Goal: Transaction & Acquisition: Book appointment/travel/reservation

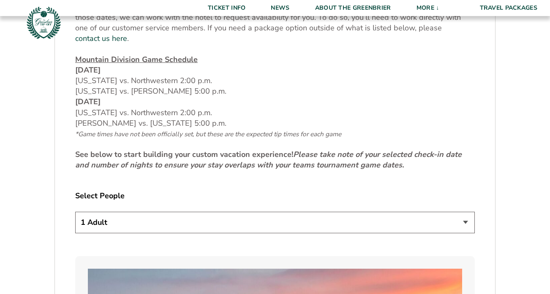
scroll to position [353, 0]
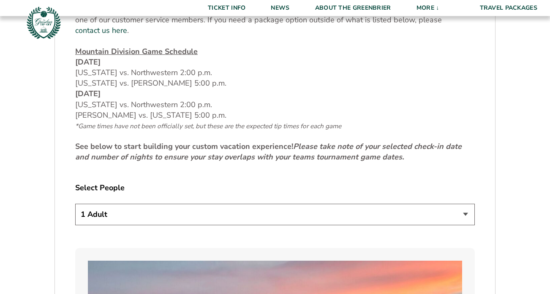
select select "2 Adults"
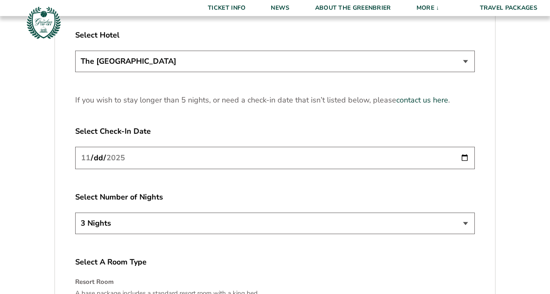
scroll to position [1053, 0]
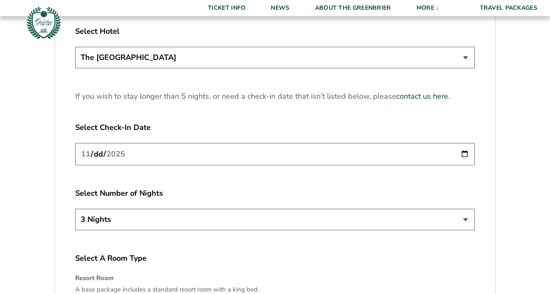
click at [128, 149] on input "[DATE]" at bounding box center [275, 154] width 400 height 22
type input "[DATE]"
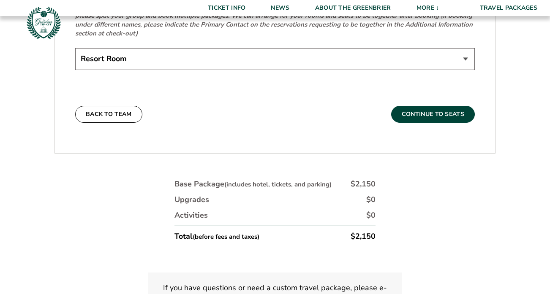
scroll to position [1406, 0]
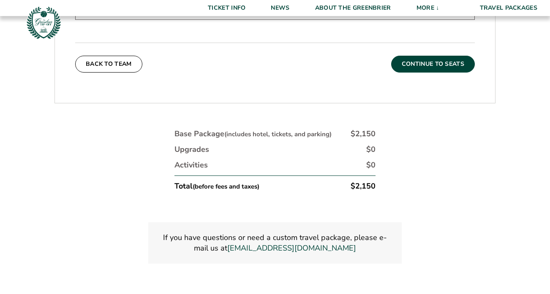
click at [438, 56] on button "Continue To Seats" at bounding box center [433, 64] width 84 height 17
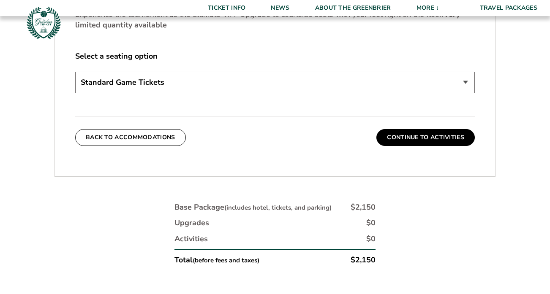
scroll to position [403, 0]
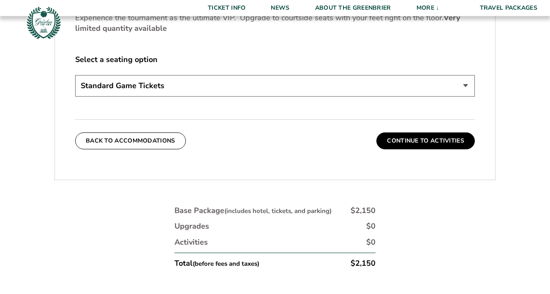
select select "Courtside Seat Upgrade"
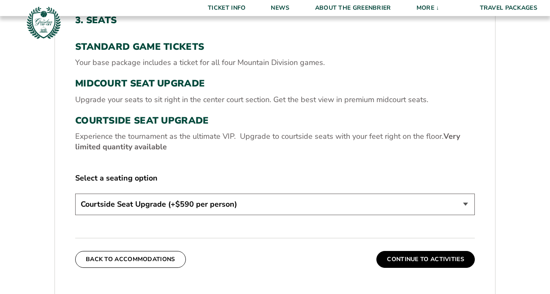
scroll to position [285, 0]
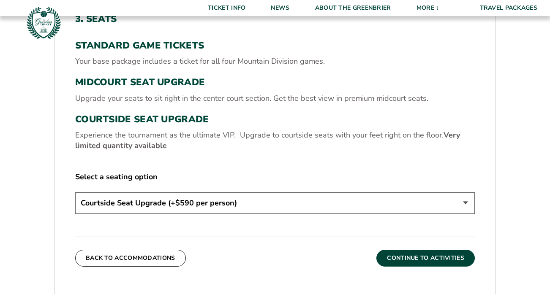
click at [416, 256] on button "Continue To Activities" at bounding box center [425, 258] width 98 height 17
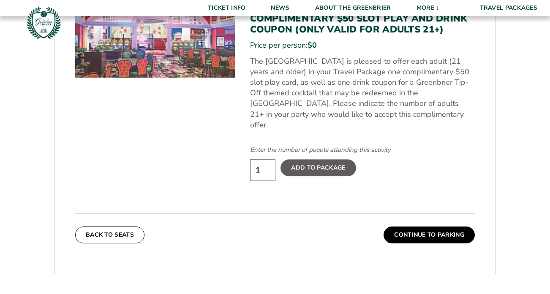
scroll to position [392, 0]
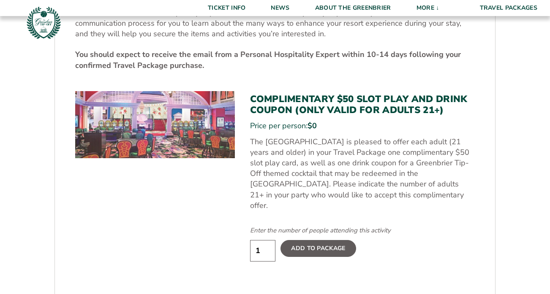
type input "2"
click at [266, 240] on input "2" at bounding box center [262, 251] width 25 height 22
click at [299, 240] on label "Add To Package" at bounding box center [317, 248] width 75 height 17
click at [0, 0] on input "Add To Package" at bounding box center [0, 0] width 0 height 0
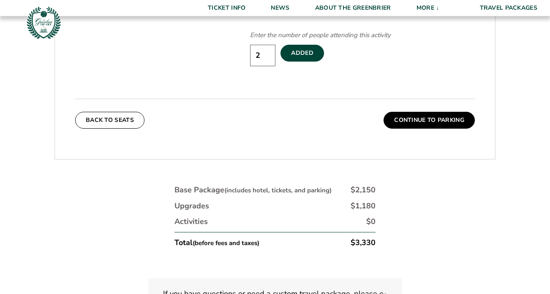
scroll to position [592, 0]
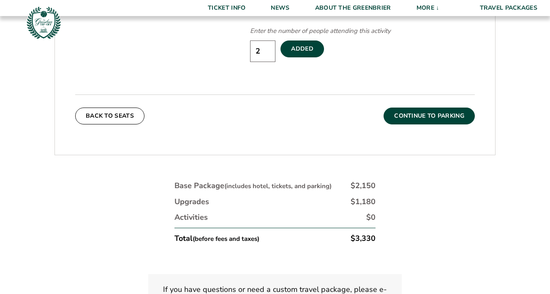
click at [415, 108] on button "Continue To Parking" at bounding box center [428, 116] width 91 height 17
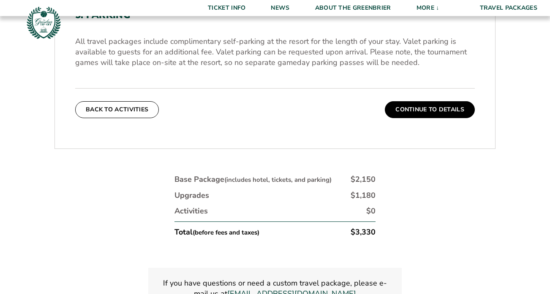
scroll to position [319, 0]
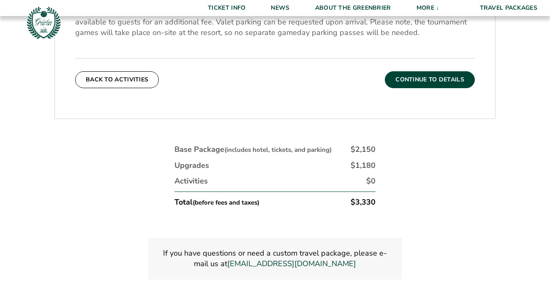
click at [421, 78] on button "Continue To Details" at bounding box center [430, 79] width 90 height 17
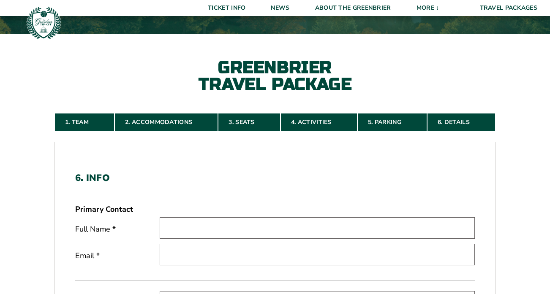
scroll to position [121, 0]
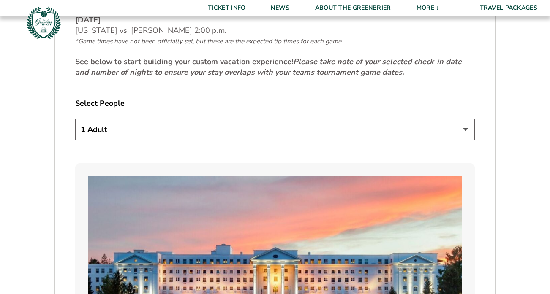
scroll to position [465, 0]
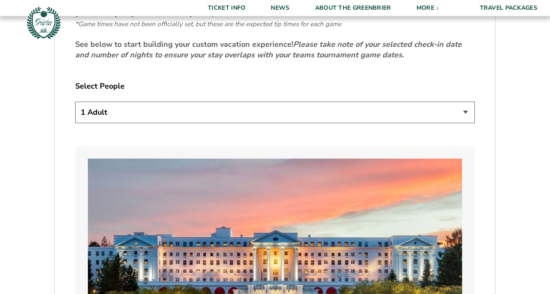
select select "2 Adults"
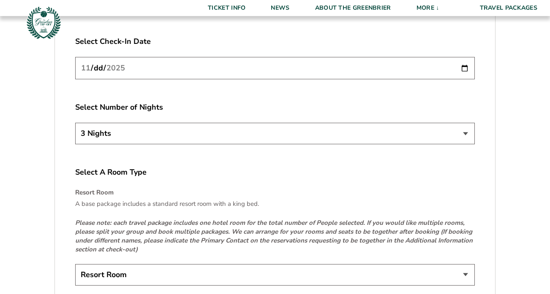
scroll to position [1126, 0]
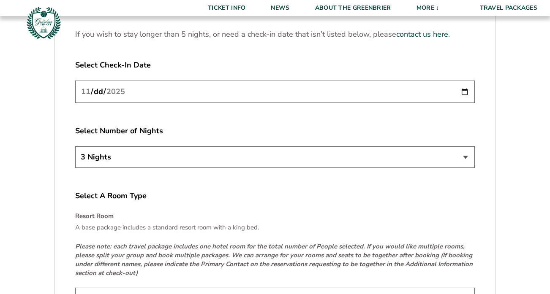
click at [169, 100] on input "[DATE]" at bounding box center [275, 92] width 400 height 22
type input "[DATE]"
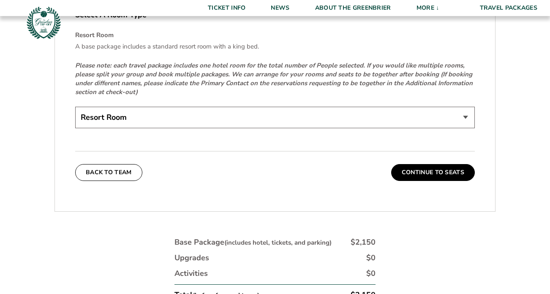
scroll to position [1309, 0]
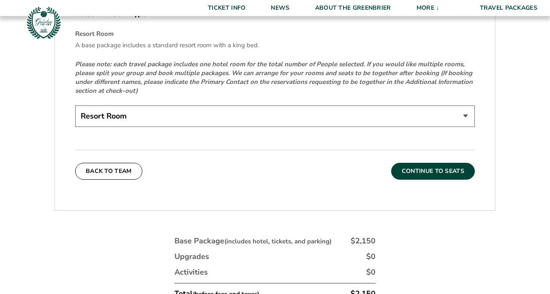
click at [437, 173] on button "Continue To Seats" at bounding box center [433, 171] width 84 height 17
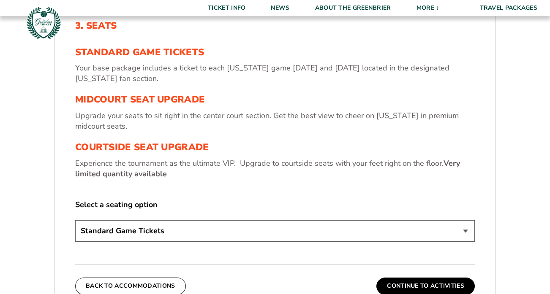
scroll to position [283, 0]
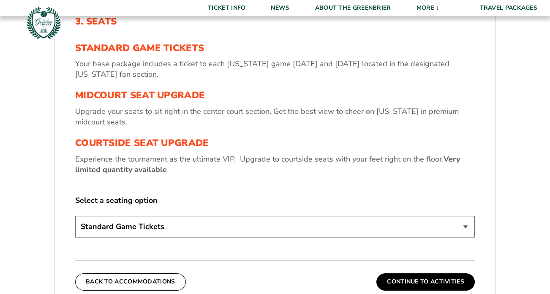
click at [153, 44] on h3 "Standard Game Tickets" at bounding box center [275, 48] width 400 height 11
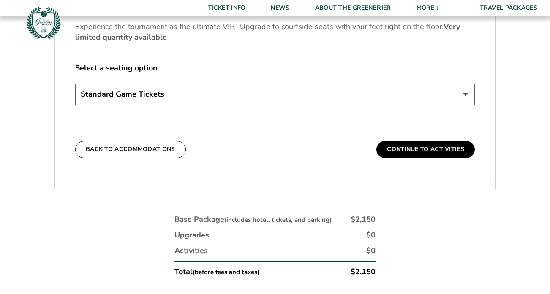
scroll to position [390, 0]
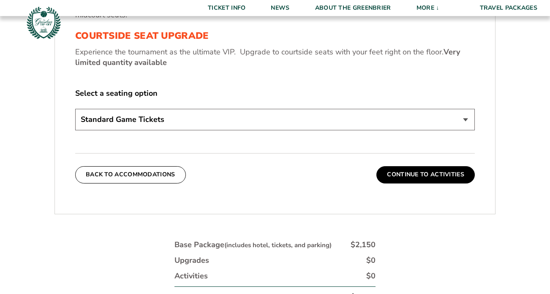
select select "Courtside Seat Upgrade"
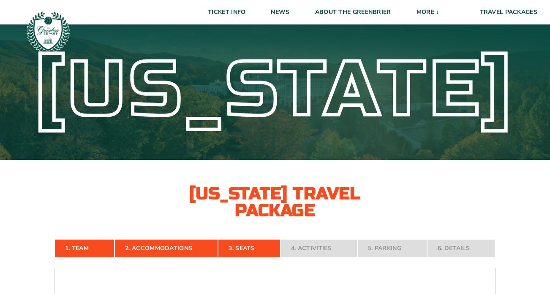
scroll to position [0, 0]
